Goal: Task Accomplishment & Management: Manage account settings

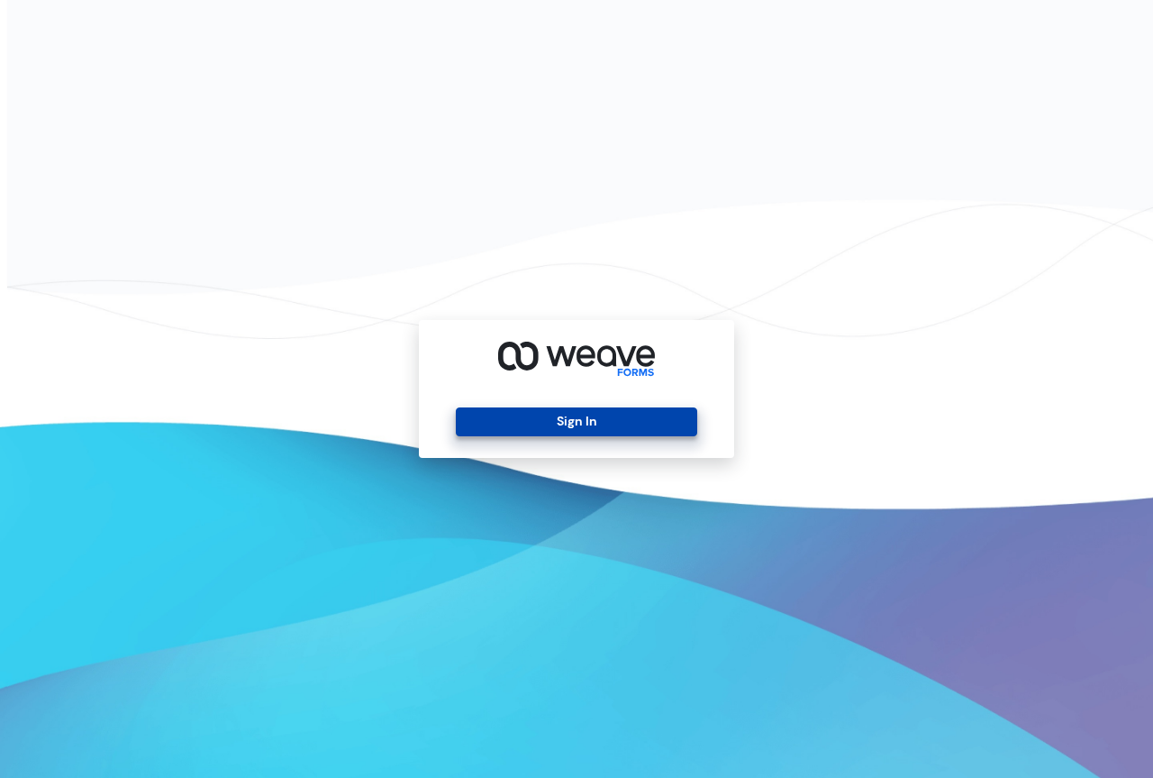
click at [565, 425] on button "Sign In" at bounding box center [576, 421] width 241 height 29
